Goal: Check status: Check status

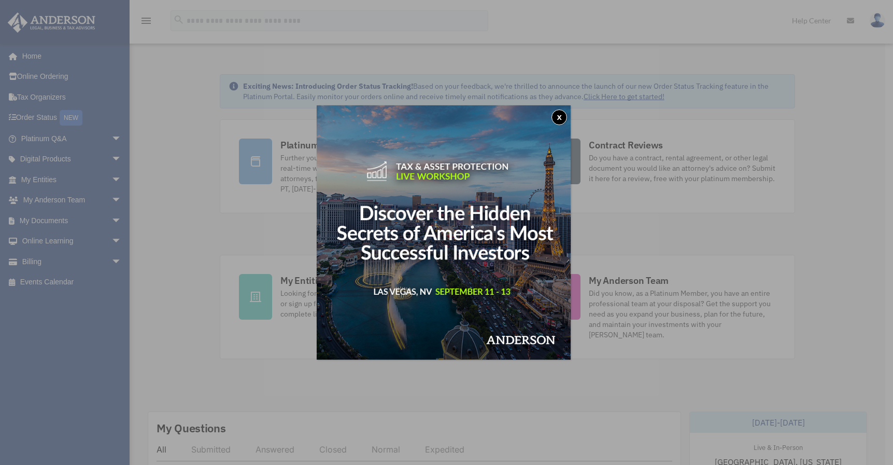
click at [41, 117] on div "x" at bounding box center [446, 232] width 893 height 465
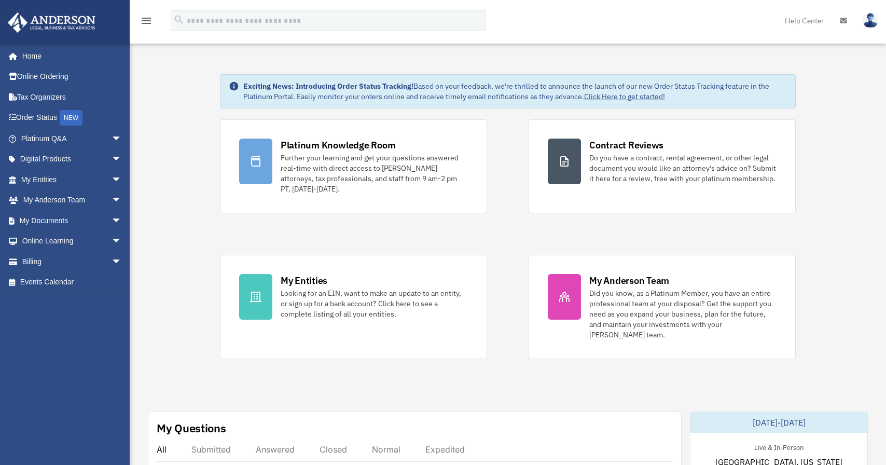
click at [41, 117] on link "Order Status NEW" at bounding box center [72, 117] width 130 height 21
click at [111, 222] on span "arrow_drop_down" at bounding box center [121, 220] width 21 height 21
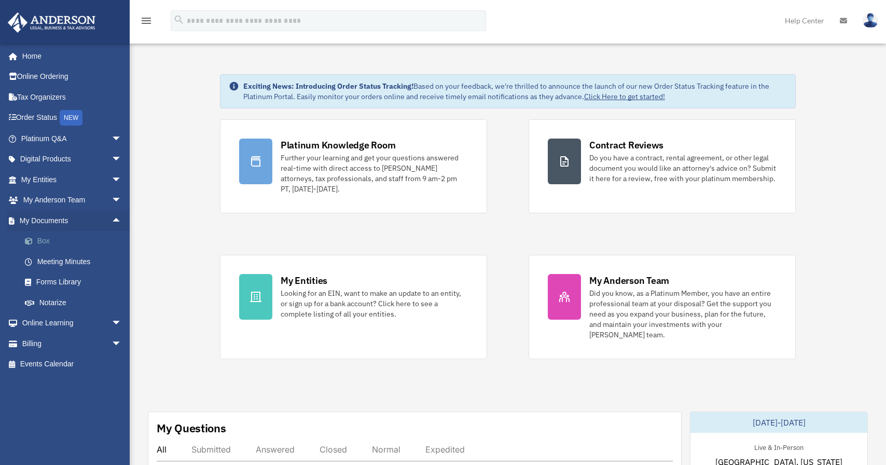
click at [44, 241] on link "Box" at bounding box center [76, 241] width 123 height 21
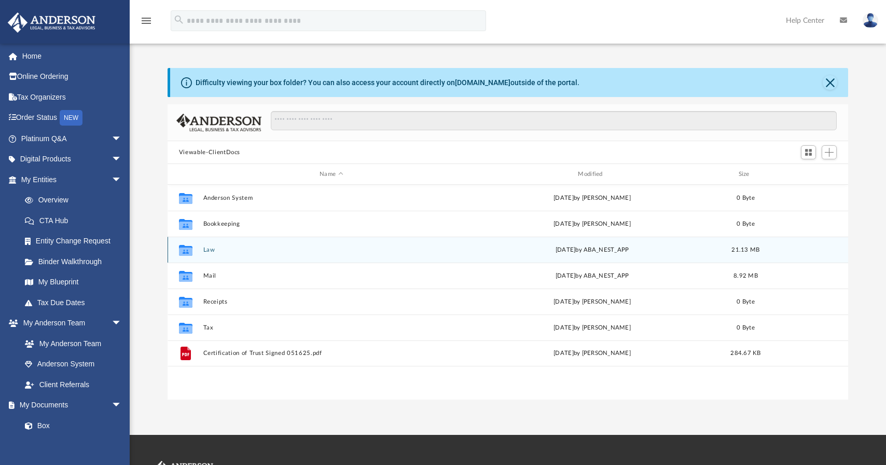
scroll to position [228, 673]
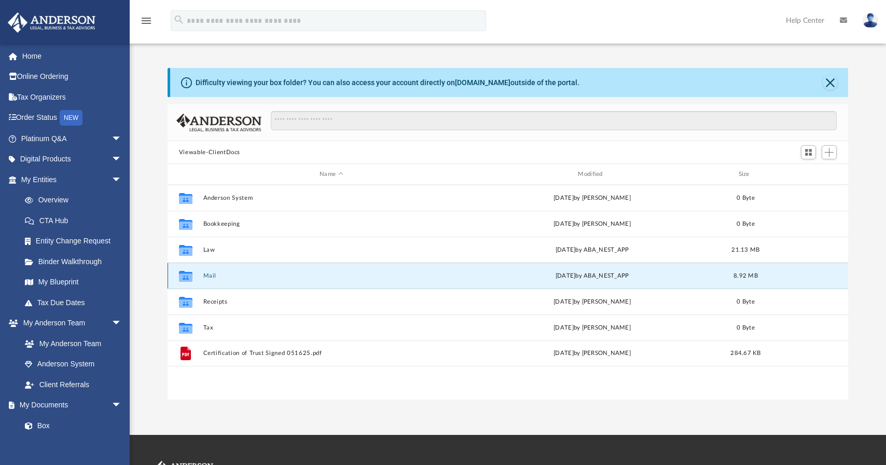
click at [211, 274] on button "Mail" at bounding box center [331, 275] width 256 height 7
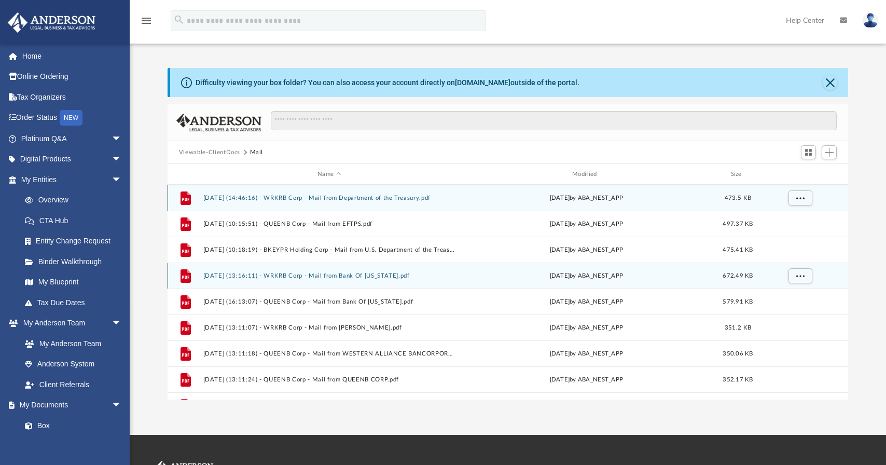
click at [205, 278] on button "2025.06.16 (13:16:11) - WRKRB Corp - Mail from Bank Of Nevada.pdf" at bounding box center [329, 275] width 253 height 7
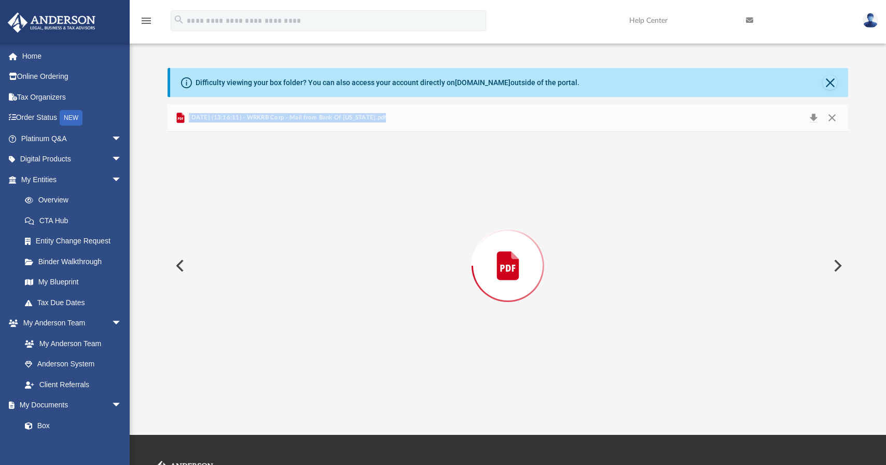
click at [205, 278] on div "Preview" at bounding box center [507, 266] width 680 height 268
